Goal: Task Accomplishment & Management: Complete application form

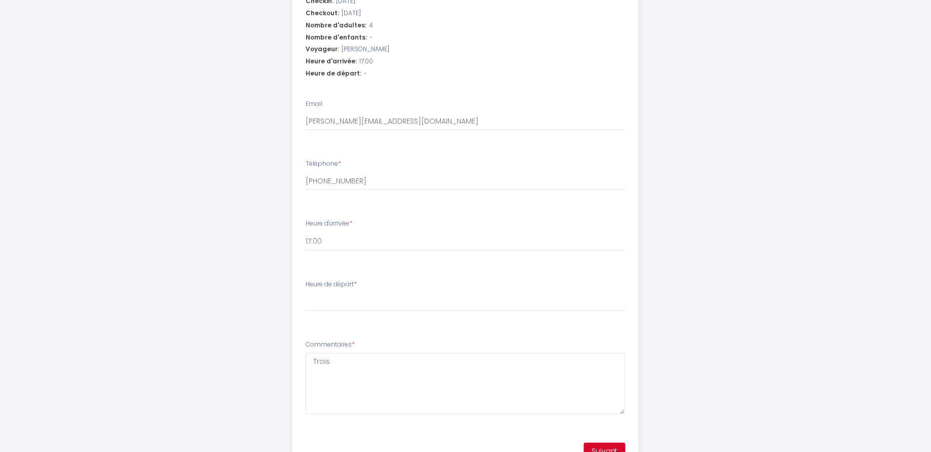
scroll to position [433, 0]
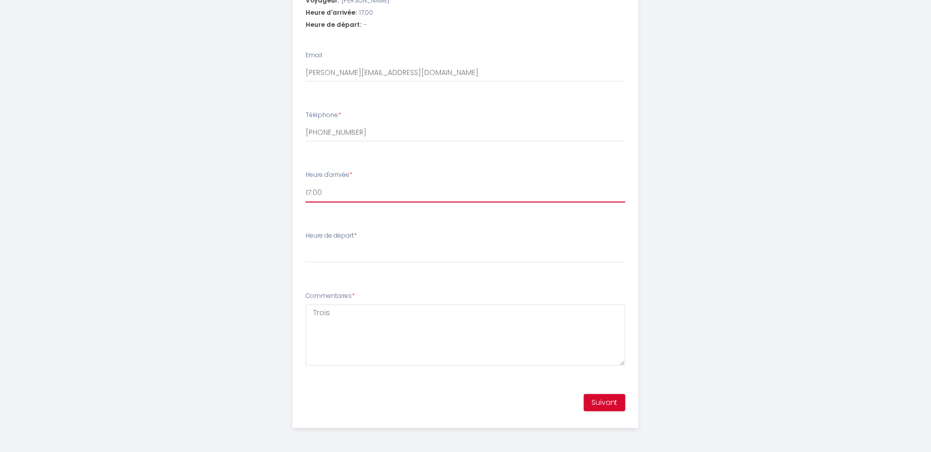
click at [360, 193] on select "17:00 17:30 18:00 18:30 19:00 19:30 20:00 20:30 21:00 21:30 22:00 22:30 23:00 2…" at bounding box center [466, 192] width 320 height 19
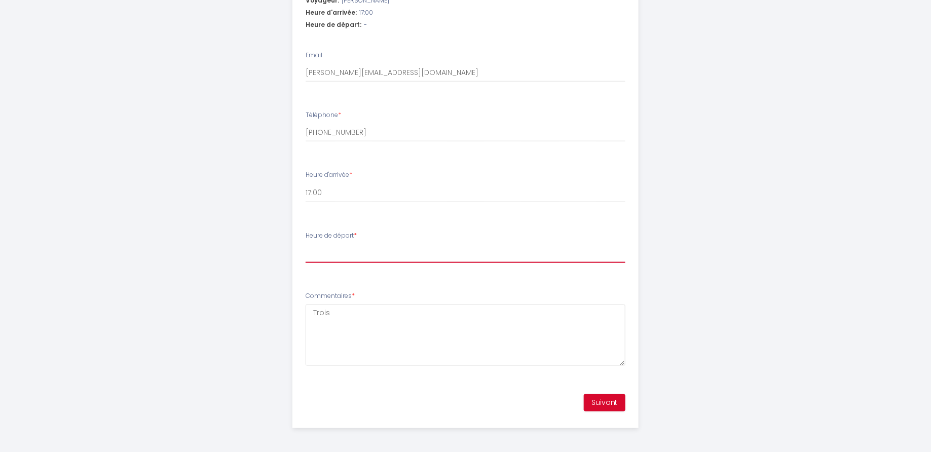
click at [329, 252] on select "00:00 00:30 01:00 01:30 02:00 02:30 03:00 03:30 04:00 04:30 05:00 05:30 06:00 0…" at bounding box center [466, 253] width 320 height 19
select select "11:00"
click at [346, 327] on textarea "Trois" at bounding box center [466, 336] width 320 height 61
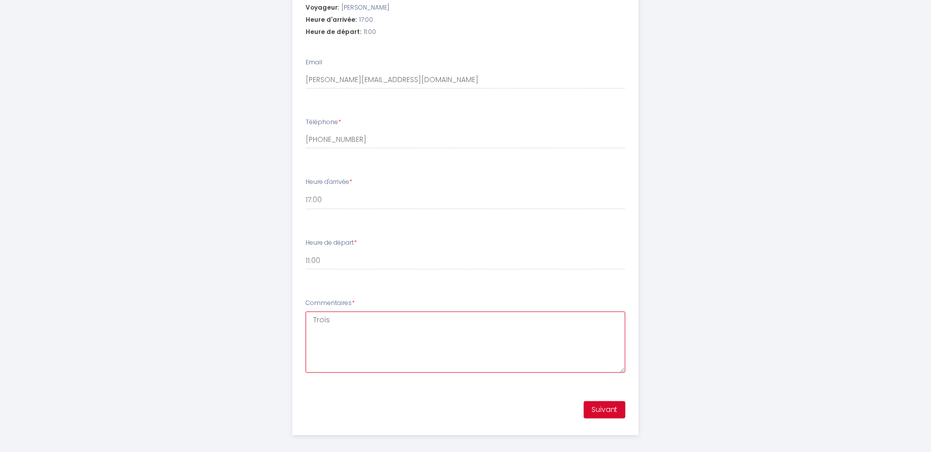
scroll to position [425, 0]
drag, startPoint x: 343, startPoint y: 327, endPoint x: 299, endPoint y: 327, distance: 44.1
click at [299, 327] on li "Commentaires * Trois" at bounding box center [465, 341] width 345 height 97
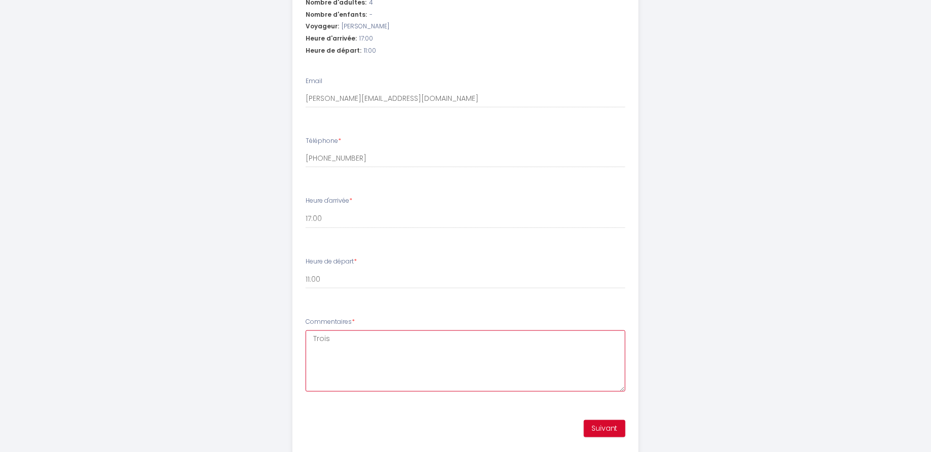
scroll to position [433, 0]
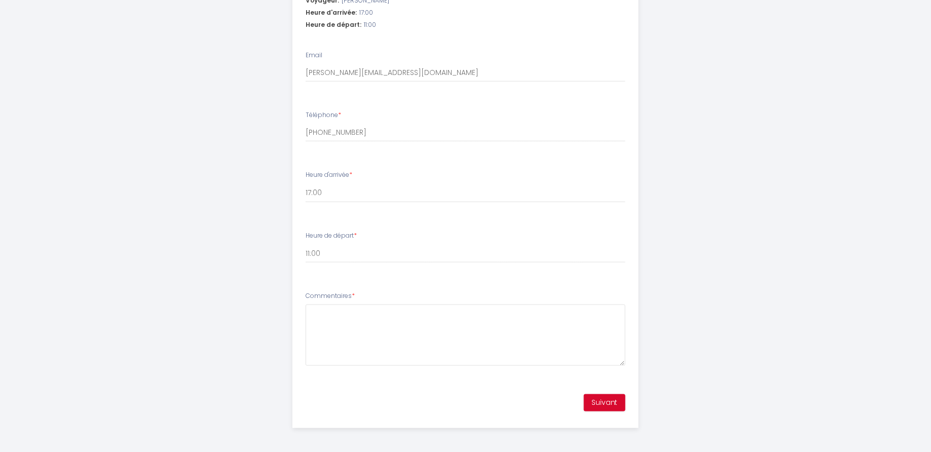
click at [369, 297] on div "Commentaires *" at bounding box center [466, 328] width 320 height 74
click at [355, 315] on textarea "Commentaires *" at bounding box center [466, 334] width 320 height 61
click at [312, 313] on textarea "Est-ce possible d'arriver un peu plus tôt [DATE] ? svp Merci" at bounding box center [466, 334] width 320 height 61
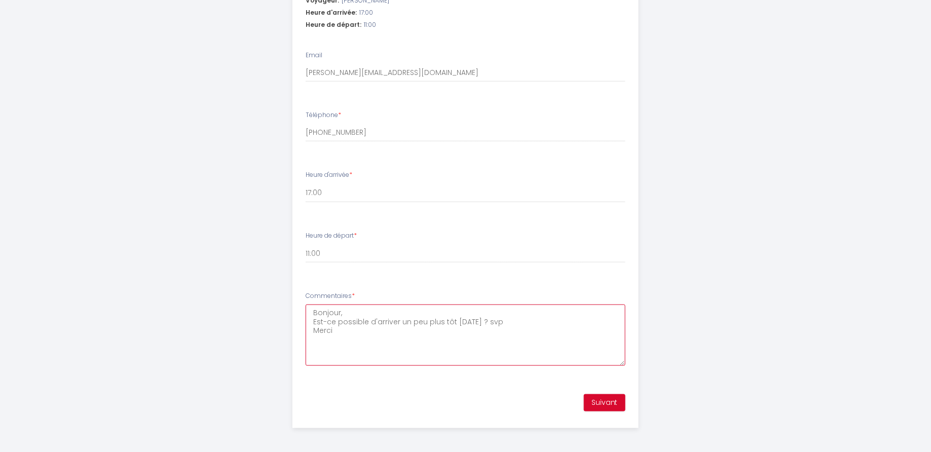
click at [499, 334] on textarea "Bonjour, Est-ce possible d'arriver un peu plus tôt [DATE] ? svp Merci" at bounding box center [466, 334] width 320 height 61
click at [478, 322] on textarea "Bonjour, Est-ce possible d'arriver un peu plus tôt [DATE] ? svp Merci beaucoup." at bounding box center [466, 334] width 320 height 61
click at [479, 320] on textarea "Bonjour, Est-ce possible d'arriver un peu plus tôt [DATE] ? svp Merci beaucoup." at bounding box center [466, 334] width 320 height 61
type textarea "Bonjour, Est-ce possible d'arriver un peu plus tôt [DATE] (14, 15h ?) ? svp Mer…"
click at [592, 396] on button "Suivant" at bounding box center [605, 402] width 42 height 17
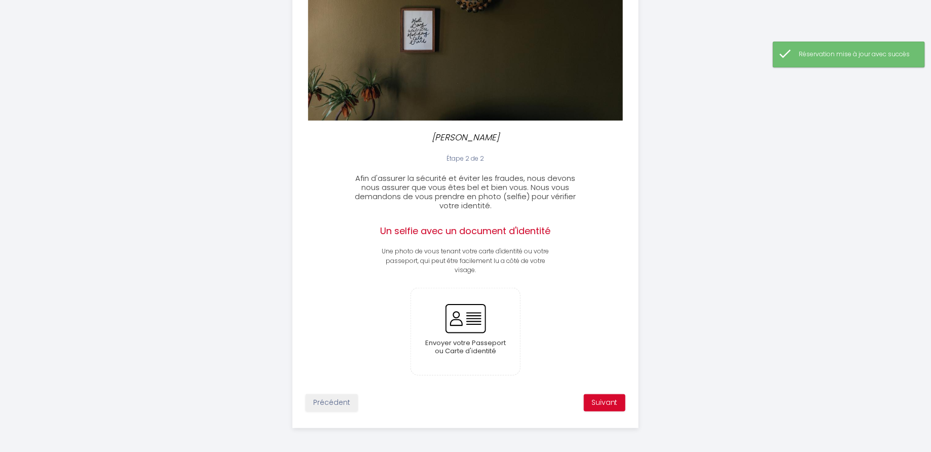
scroll to position [138, 0]
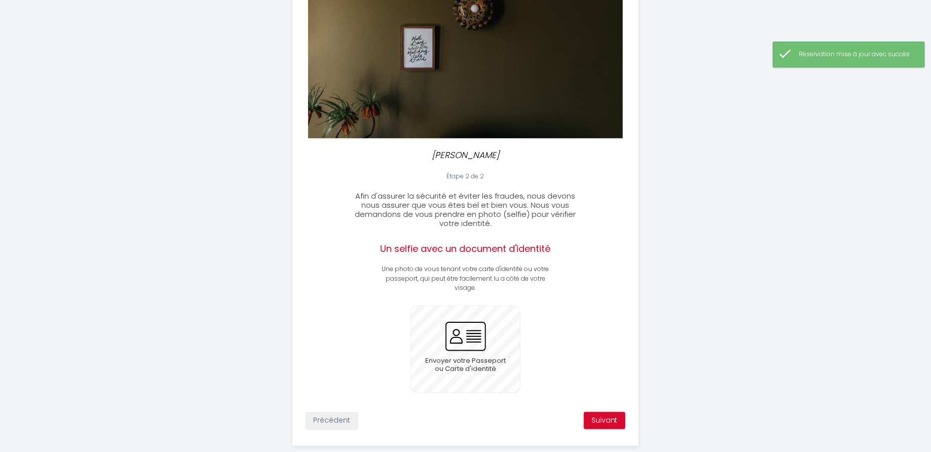
click at [469, 347] on input "file" at bounding box center [465, 349] width 109 height 87
click at [476, 335] on input "file" at bounding box center [465, 349] width 109 height 87
click at [462, 334] on input "file" at bounding box center [465, 349] width 109 height 87
click at [482, 339] on input "file" at bounding box center [465, 349] width 109 height 87
click at [470, 332] on input "file" at bounding box center [465, 349] width 109 height 87
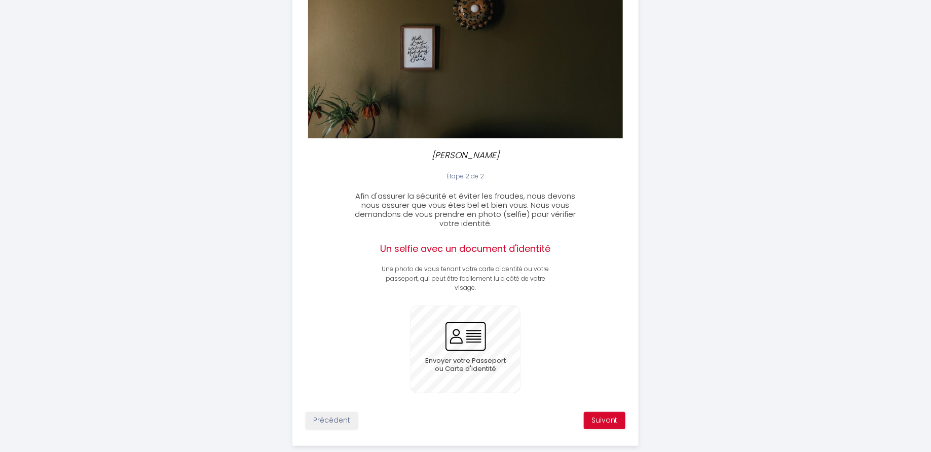
click at [459, 326] on input "file" at bounding box center [465, 349] width 109 height 87
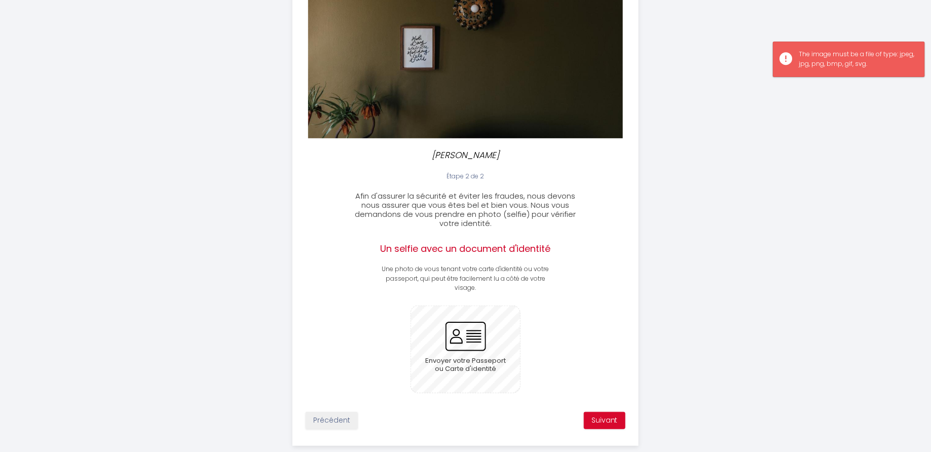
click at [465, 327] on input "file" at bounding box center [465, 349] width 109 height 87
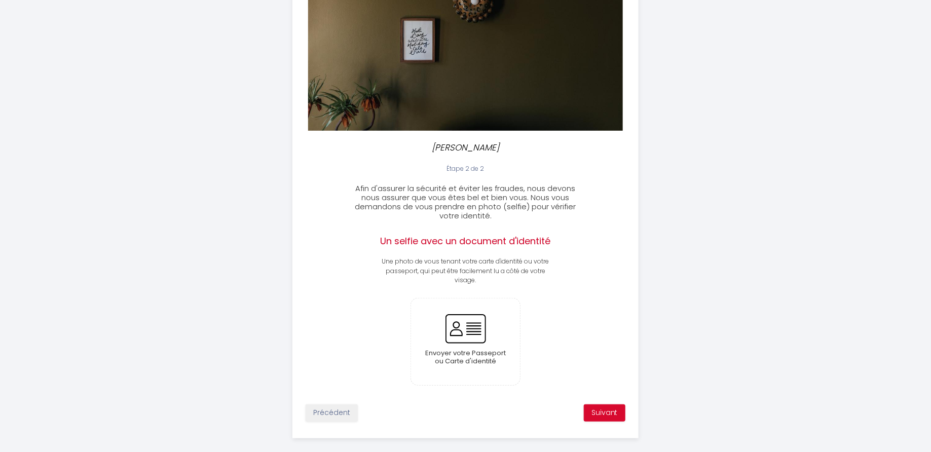
scroll to position [156, 0]
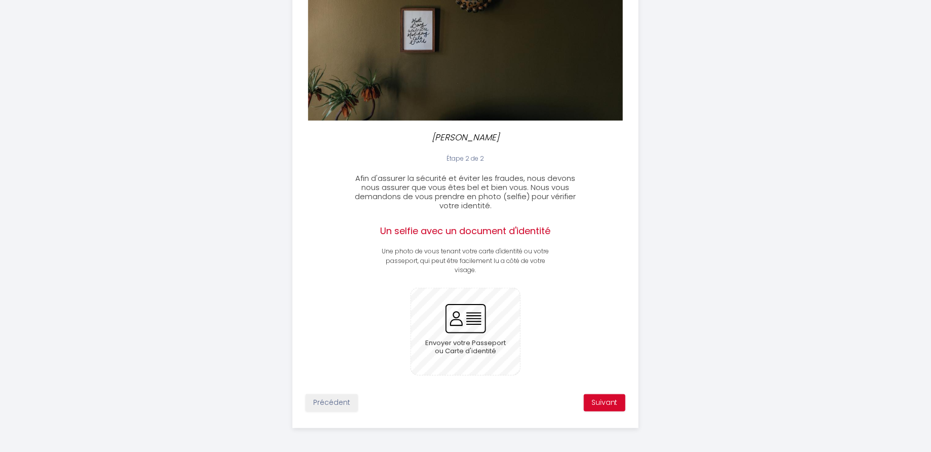
click at [452, 316] on input "file" at bounding box center [465, 331] width 109 height 87
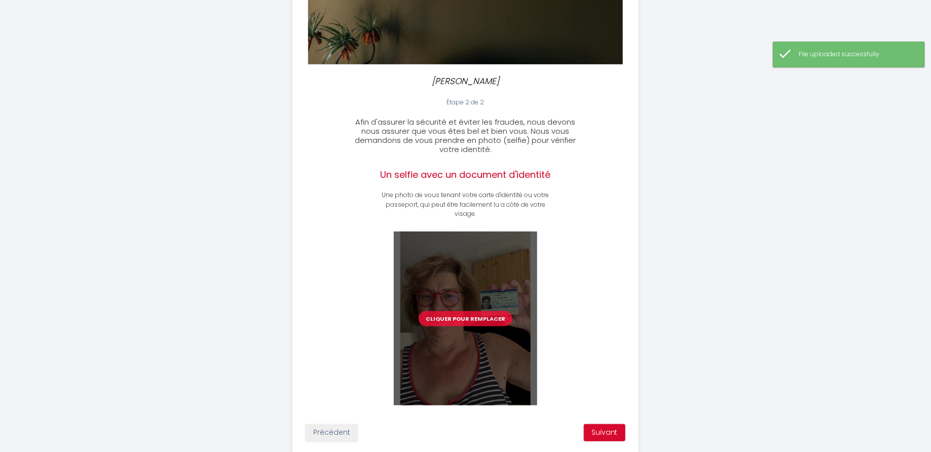
scroll to position [213, 0]
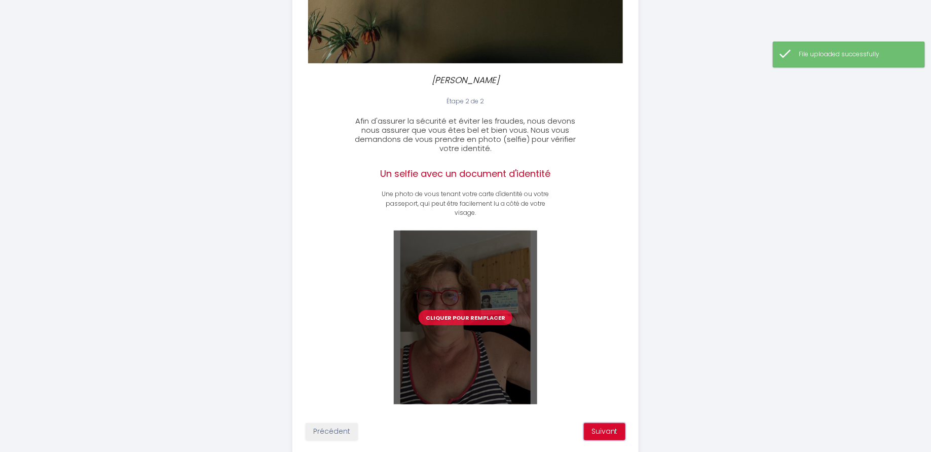
click at [595, 426] on button "Suivant" at bounding box center [605, 431] width 42 height 17
